Goal: Go to known website: Go to known website

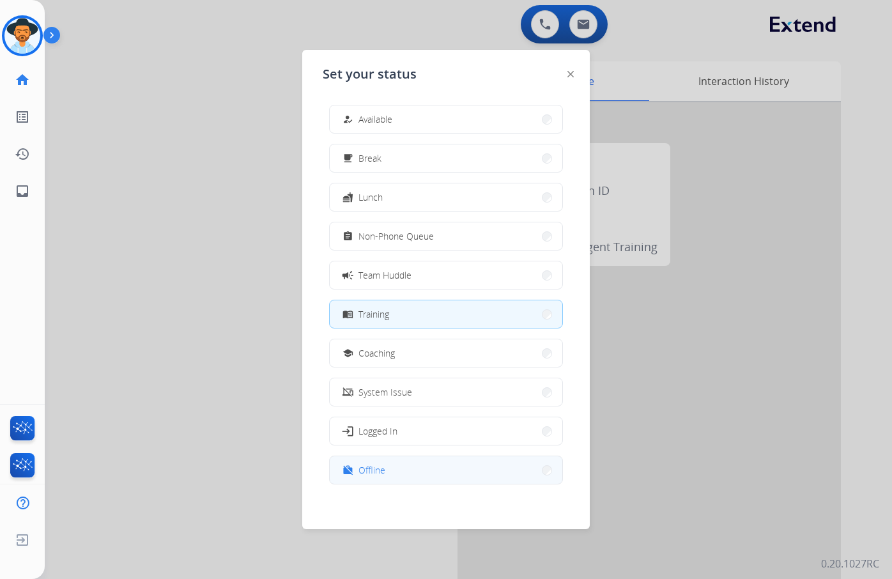
click at [450, 469] on button "work_off Offline" at bounding box center [446, 469] width 233 height 27
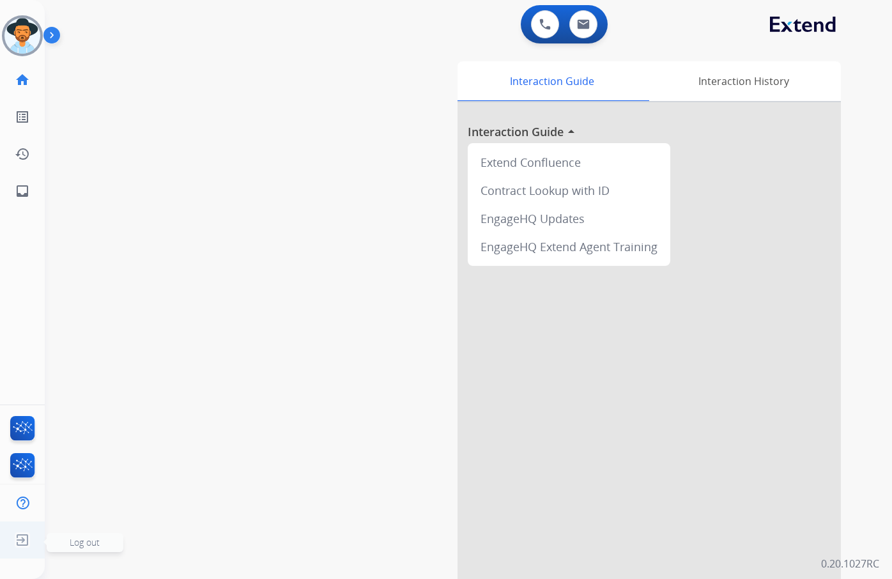
click at [19, 537] on img at bounding box center [22, 540] width 23 height 24
